Goal: Task Accomplishment & Management: Manage account settings

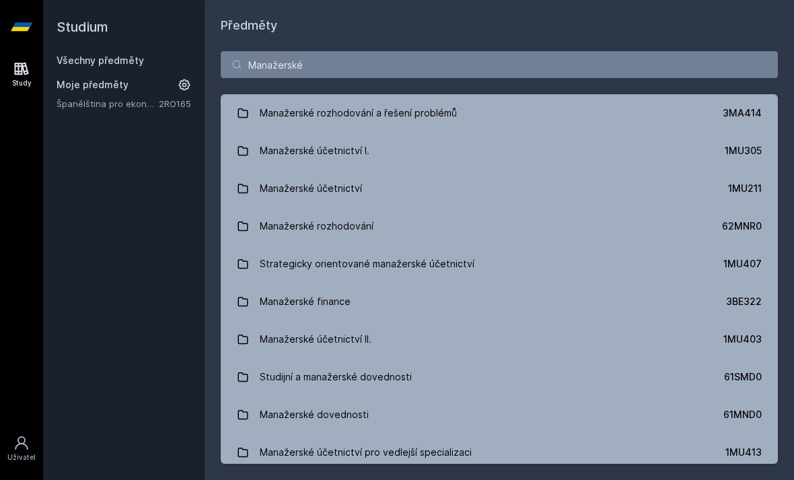
type input "Manažerské"
click at [602, 196] on link "Manažerské účetnictví 1MU211" at bounding box center [499, 189] width 557 height 38
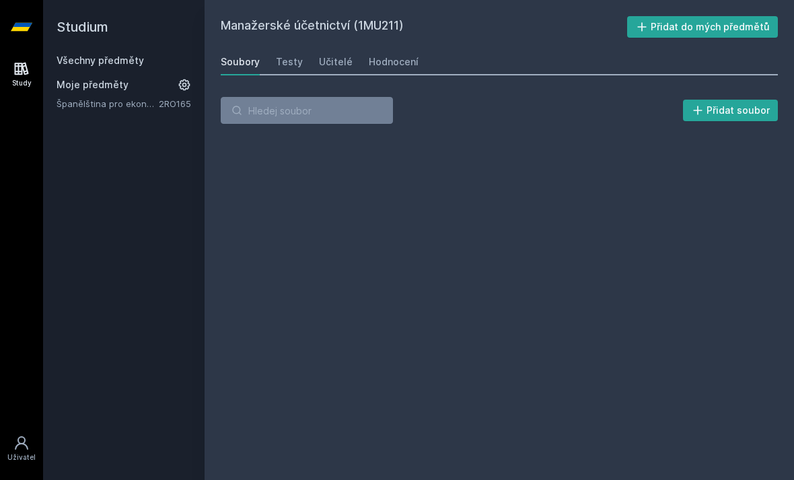
click at [327, 73] on link "Učitelé" at bounding box center [336, 61] width 34 height 27
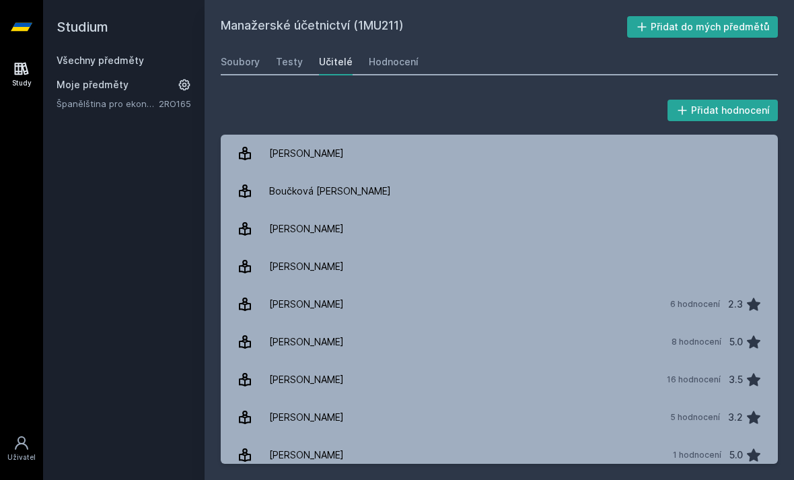
click at [330, 63] on div "Učitelé" at bounding box center [336, 61] width 34 height 13
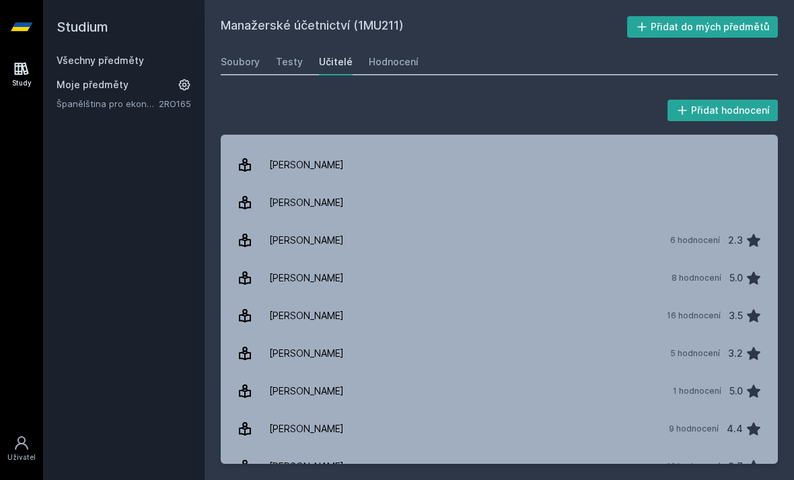
scroll to position [65, 0]
click at [452, 357] on link "[PERSON_NAME] 5 hodnocení 3.2" at bounding box center [499, 353] width 557 height 38
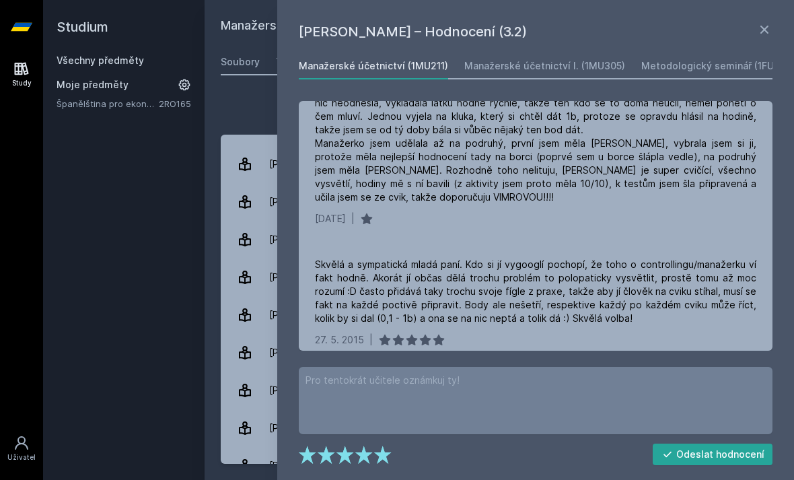
scroll to position [343, 0]
click at [760, 31] on icon at bounding box center [764, 30] width 16 height 16
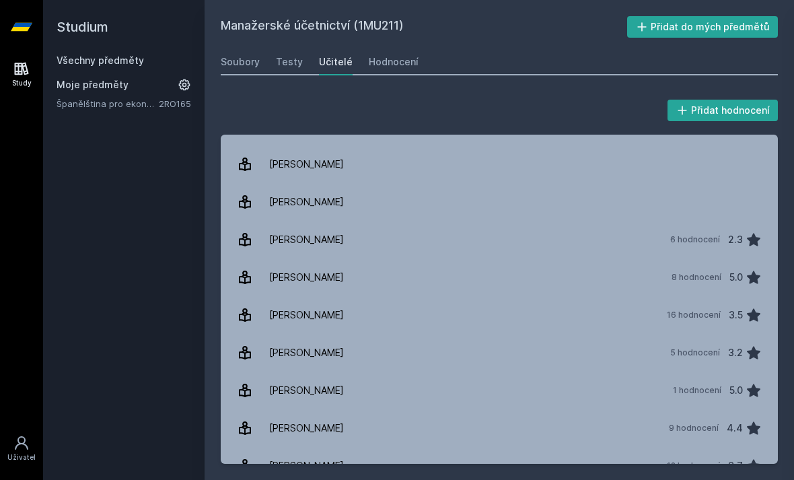
click at [763, 17] on button "Přidat do mých předmětů" at bounding box center [702, 27] width 151 height 22
